Goal: Task Accomplishment & Management: Manage account settings

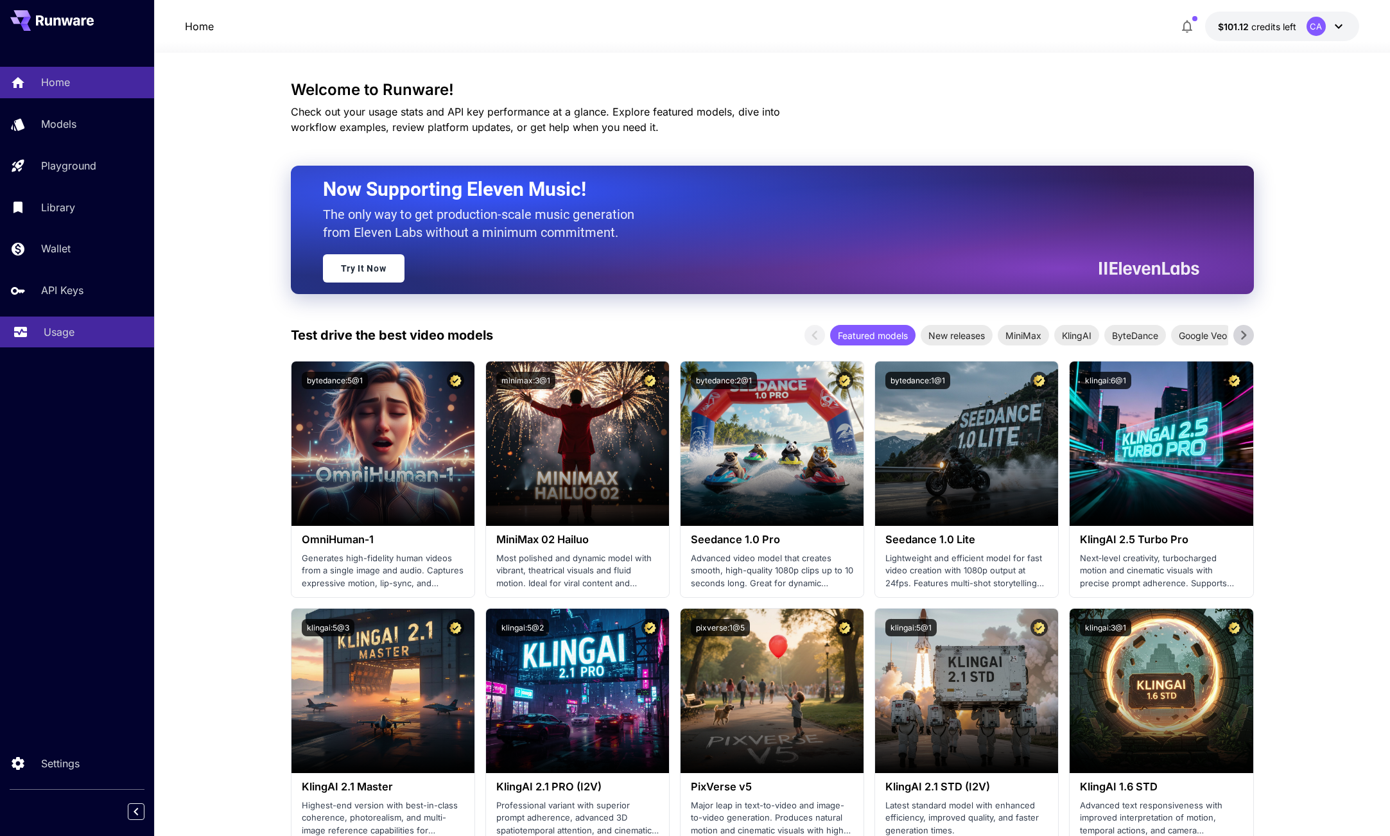
click at [74, 331] on p "Usage" at bounding box center [59, 331] width 31 height 15
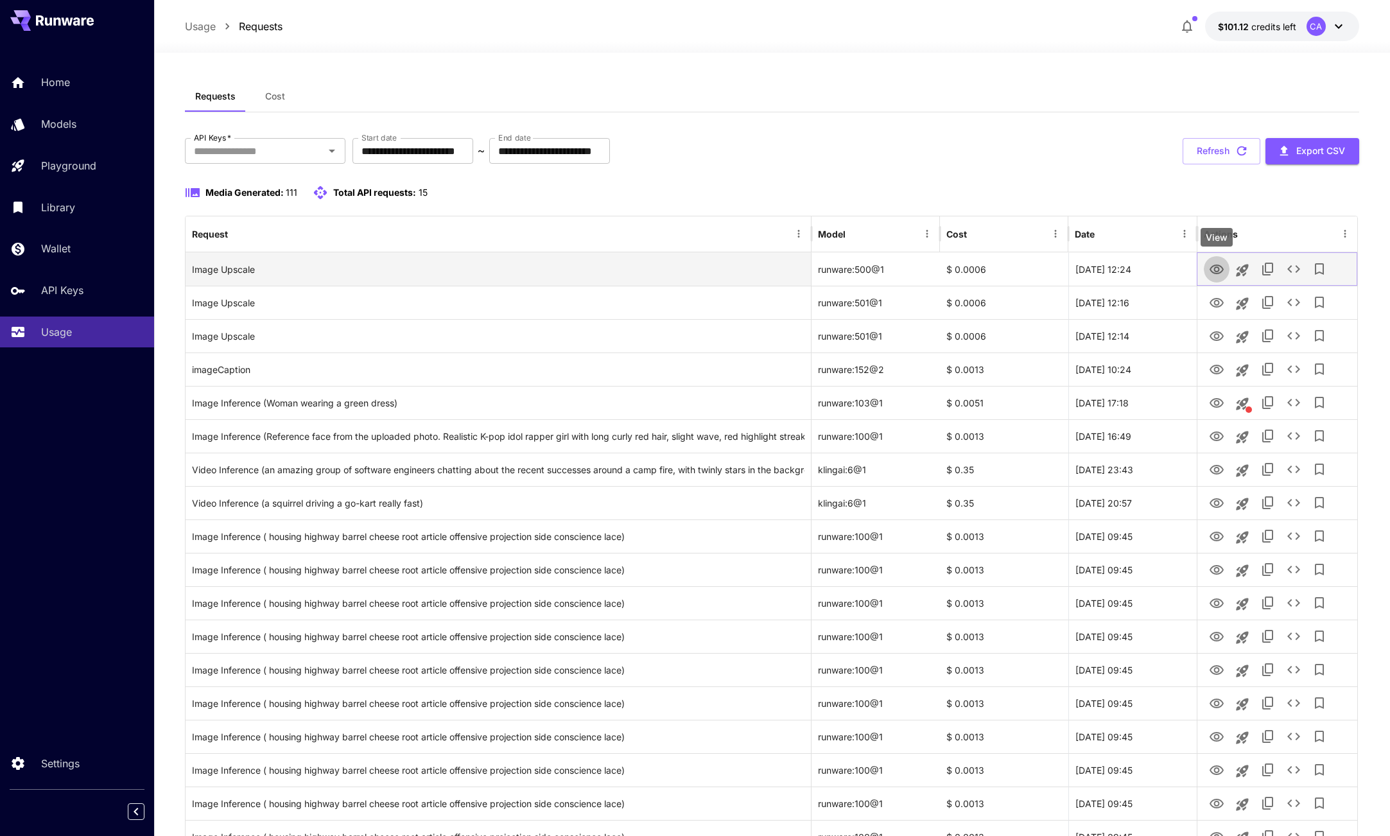
click at [1214, 270] on icon "View" at bounding box center [1216, 269] width 15 height 15
click at [1219, 309] on div "View" at bounding box center [1217, 304] width 32 height 19
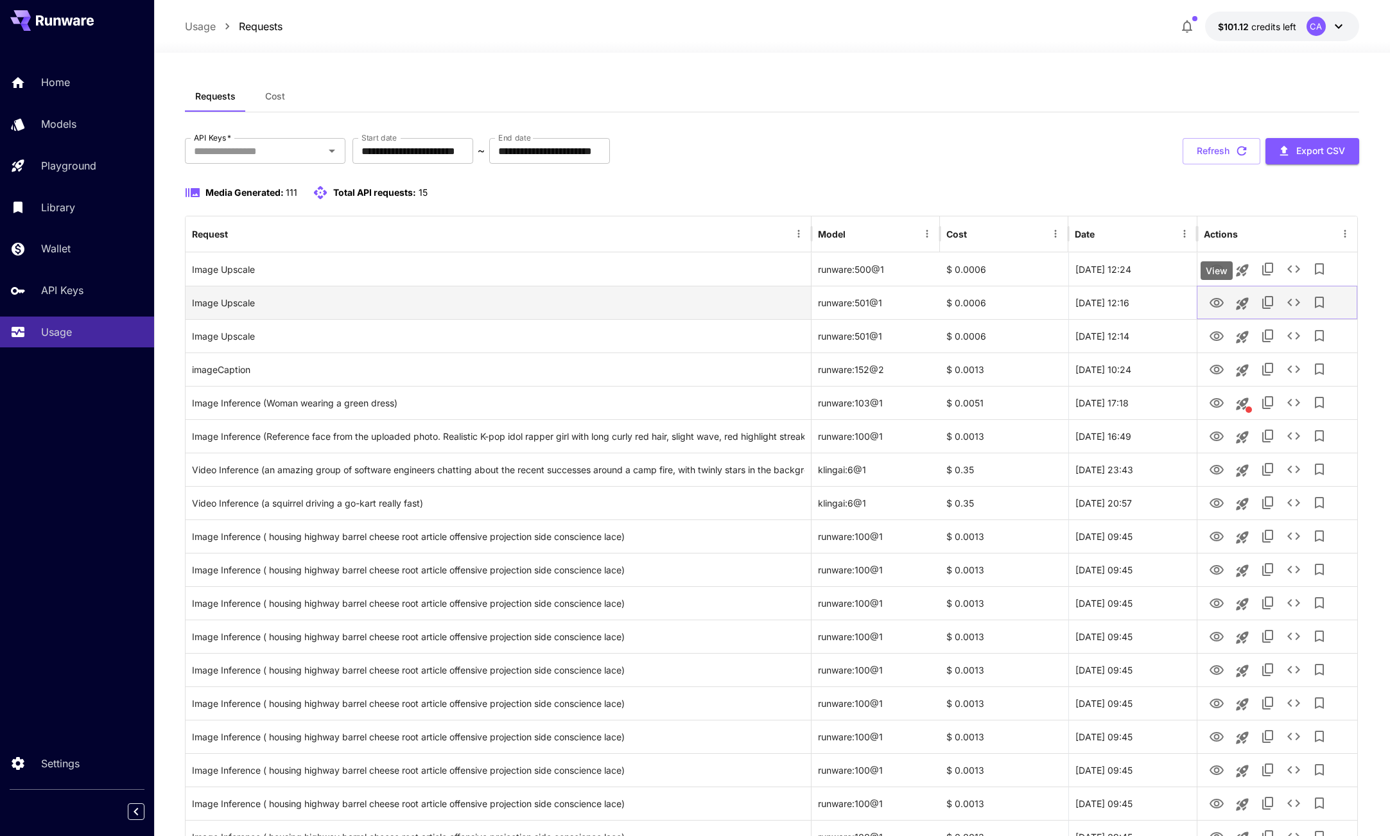
click at [1213, 304] on icon "View" at bounding box center [1216, 302] width 15 height 15
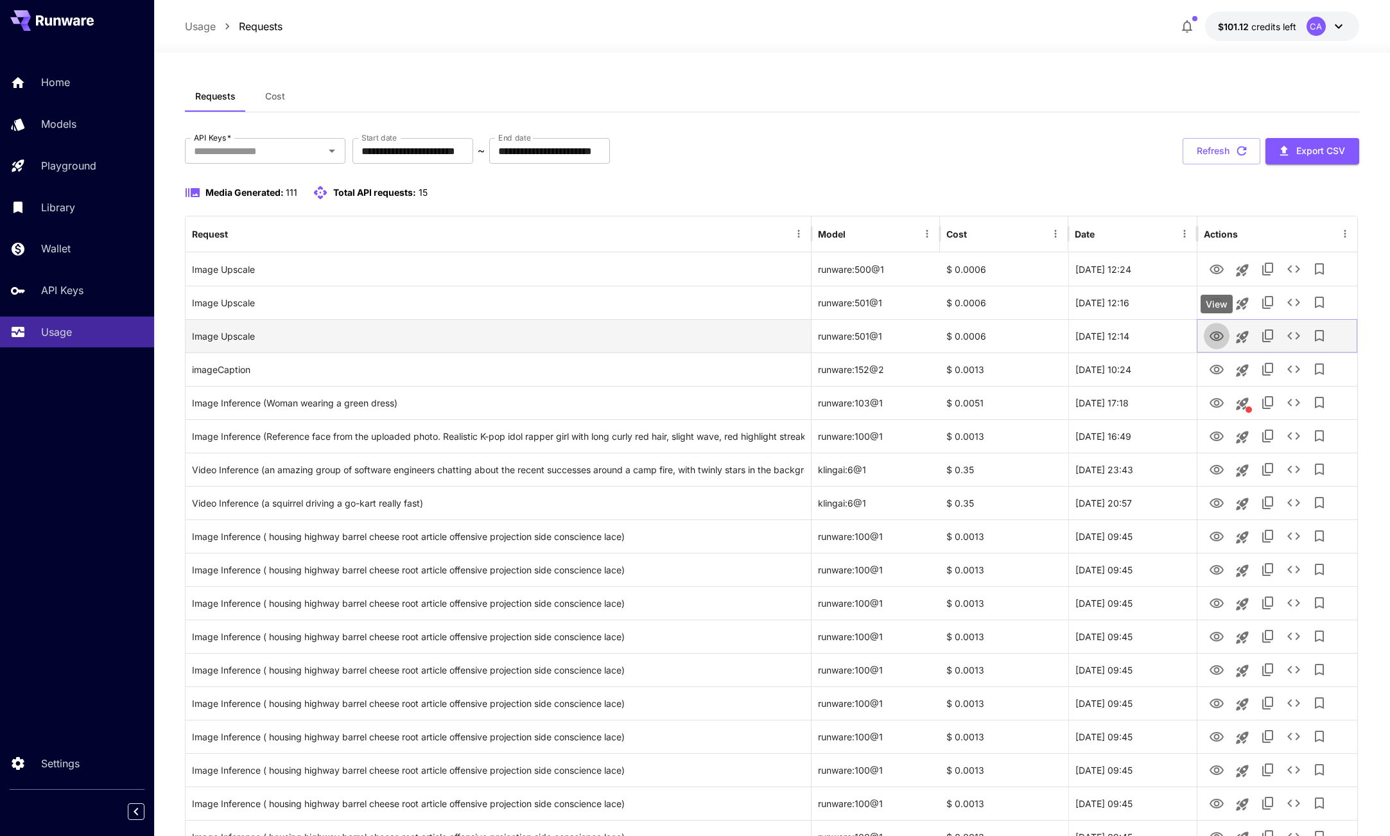
click at [1219, 339] on icon "View" at bounding box center [1216, 336] width 15 height 15
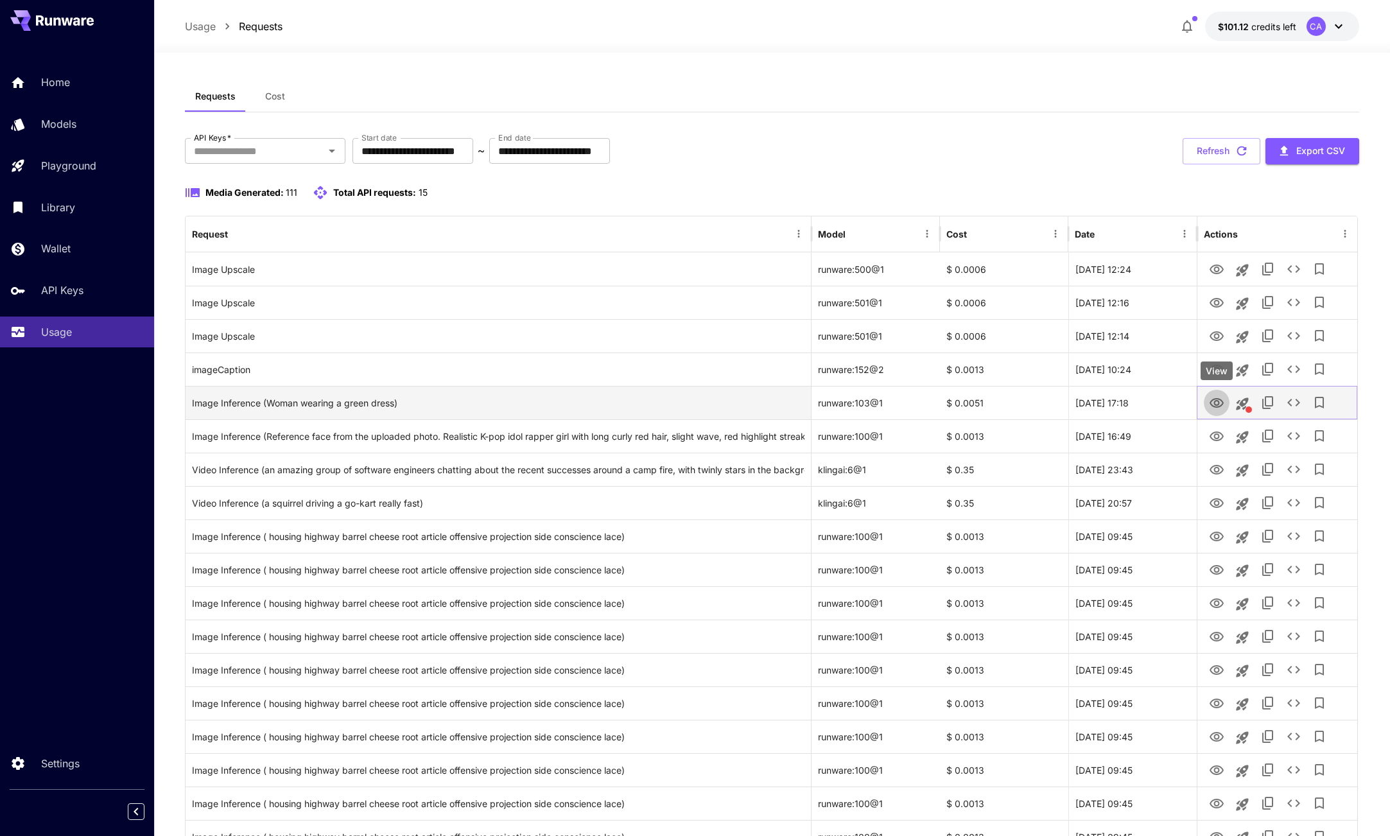
click at [1221, 407] on icon "View" at bounding box center [1216, 403] width 15 height 15
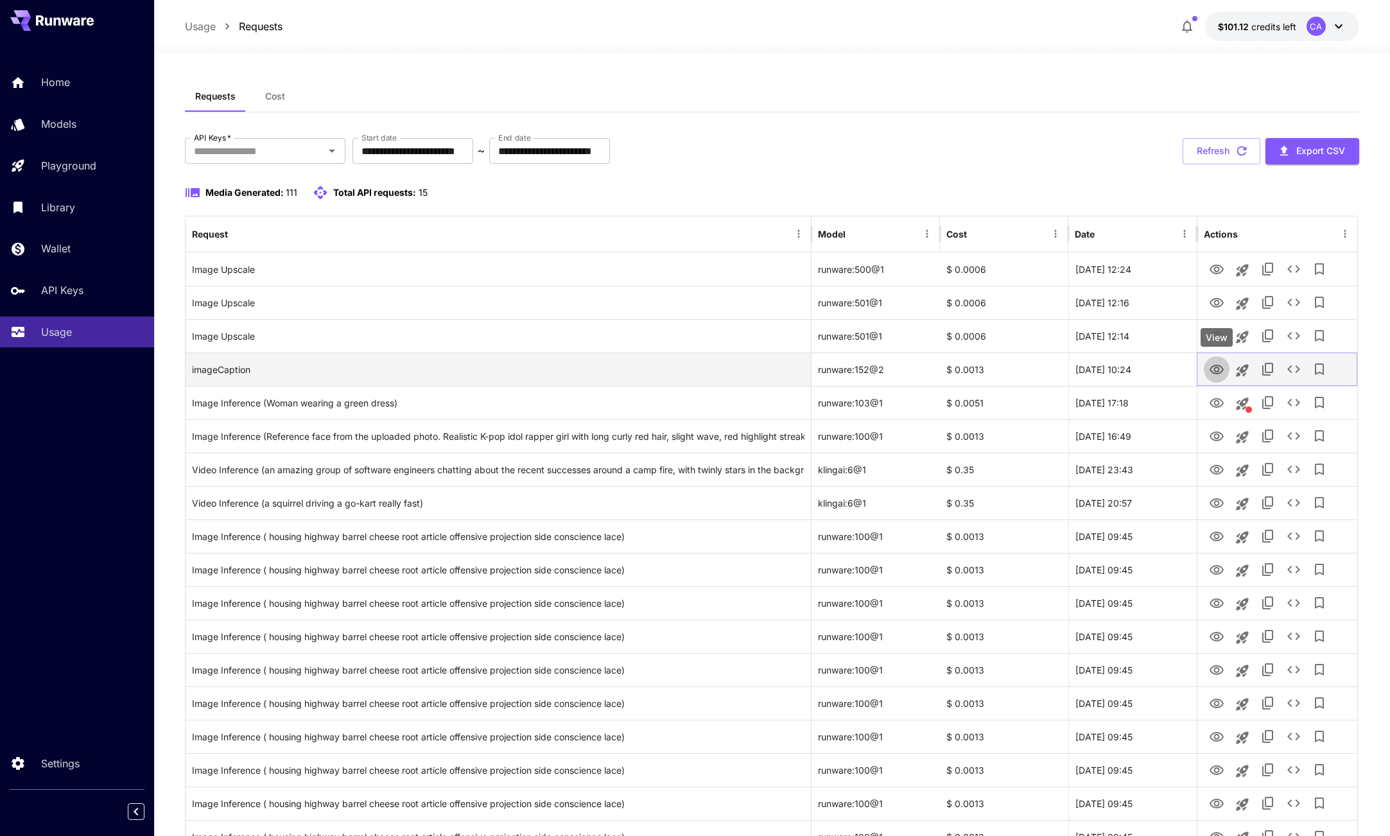
click at [1217, 369] on icon "View" at bounding box center [1216, 369] width 15 height 15
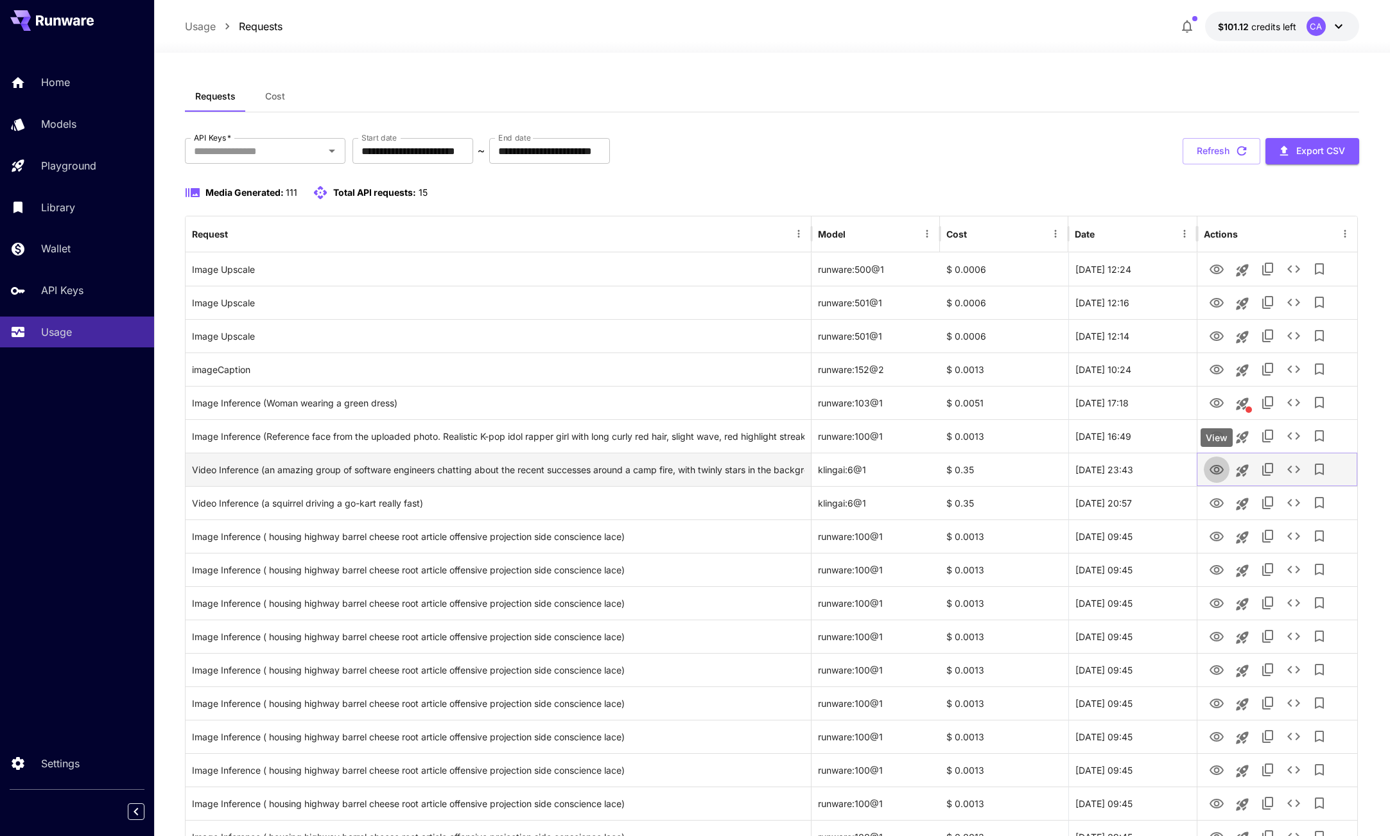
click at [1221, 469] on icon "View" at bounding box center [1216, 469] width 15 height 15
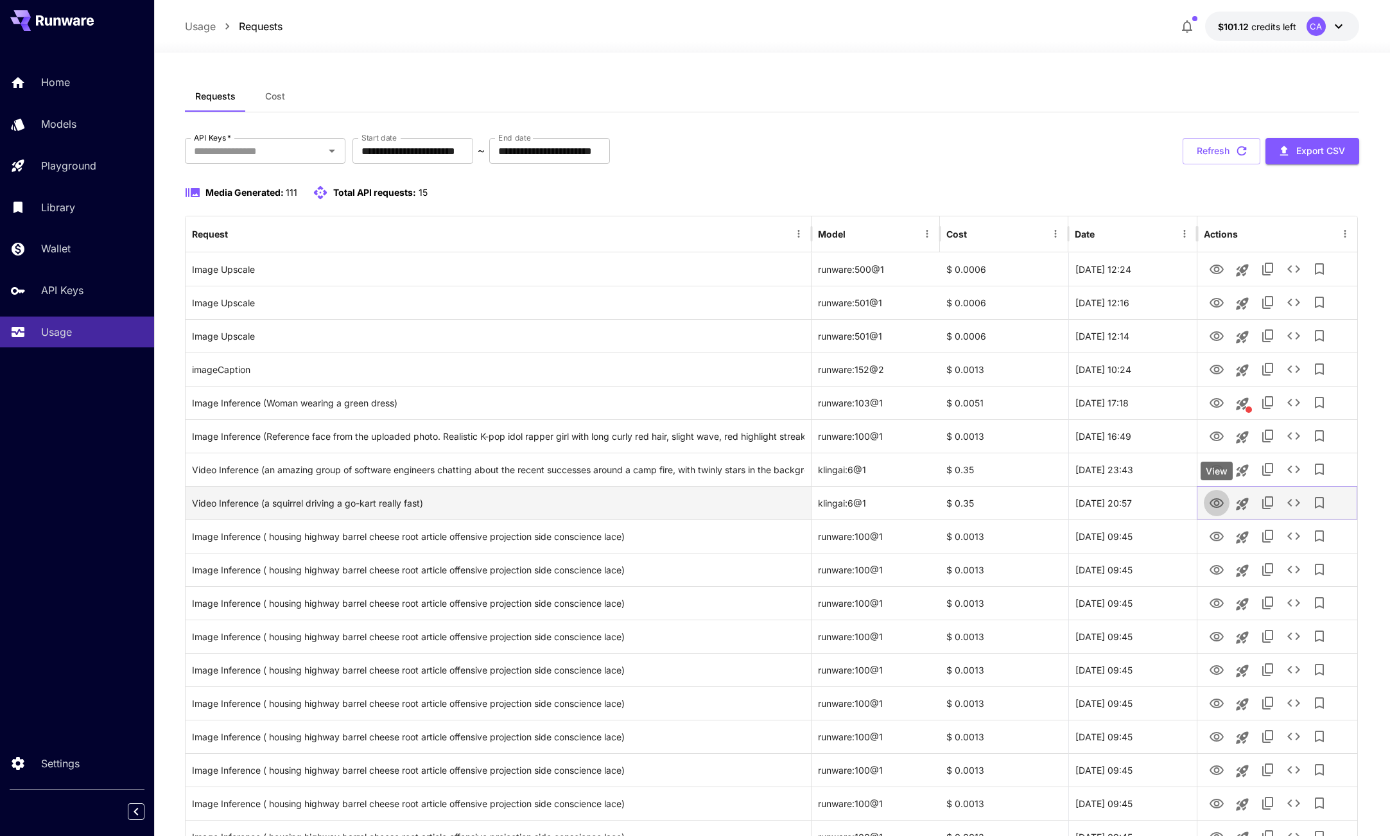
click at [1225, 504] on button "View" at bounding box center [1217, 502] width 26 height 26
click at [1217, 502] on icon "View" at bounding box center [1217, 503] width 14 height 10
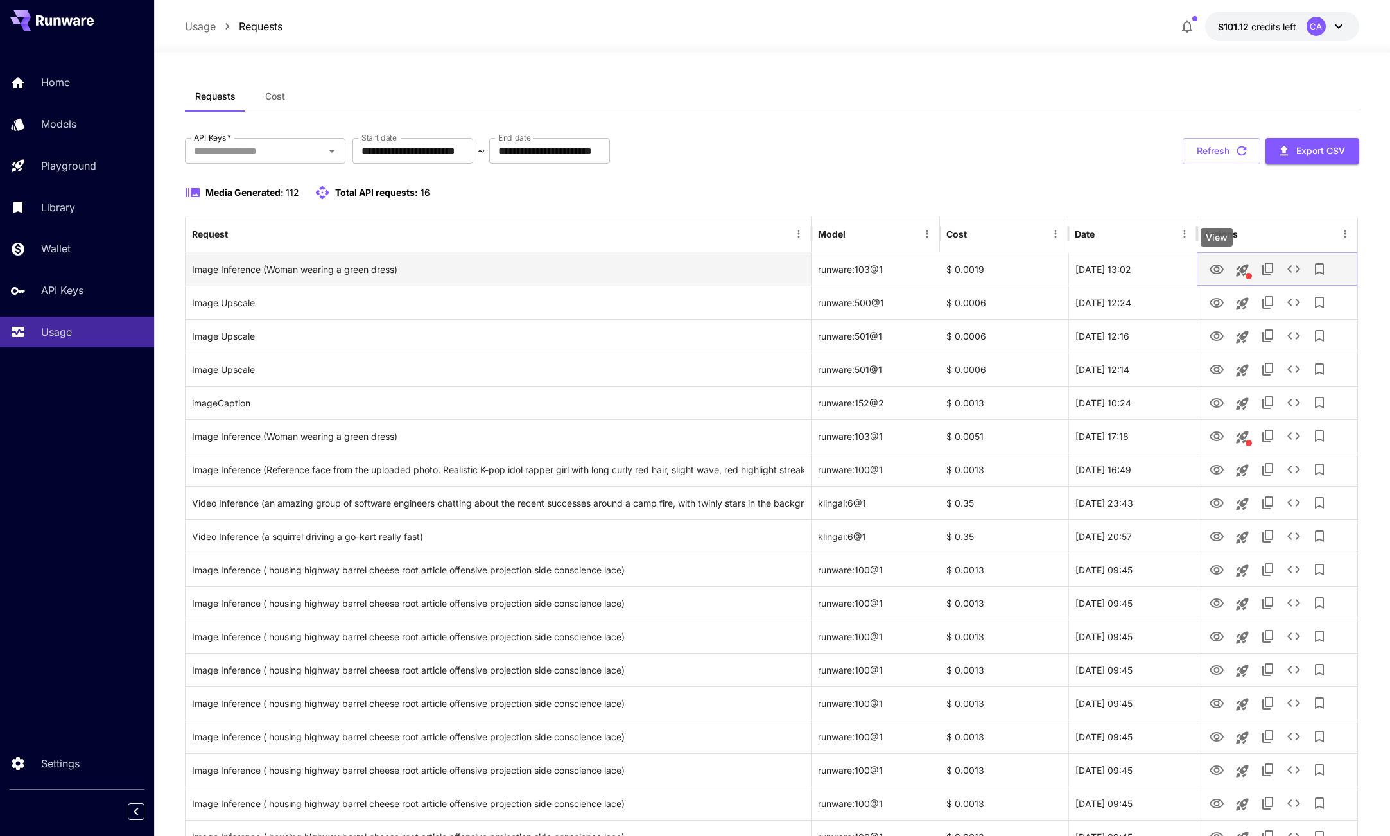
click at [1220, 269] on icon "View" at bounding box center [1216, 269] width 15 height 15
